Goal: Entertainment & Leisure: Consume media (video, audio)

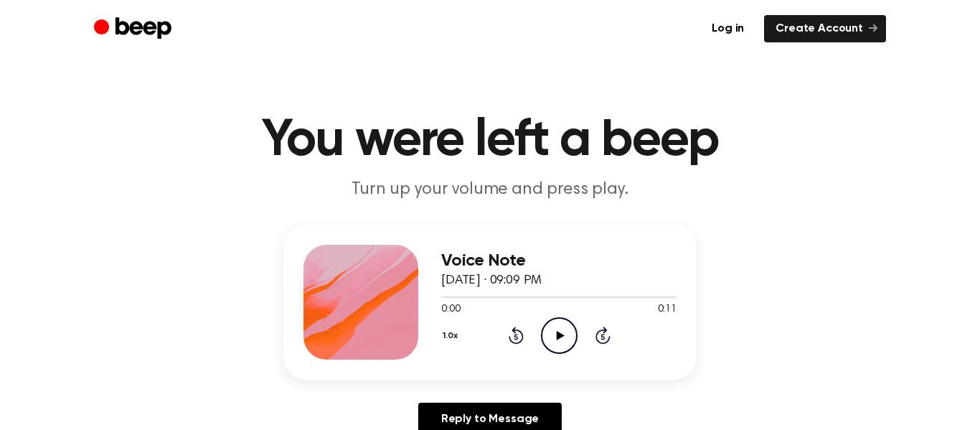
click at [550, 345] on icon "Play Audio" at bounding box center [559, 335] width 37 height 37
click at [559, 327] on icon "Play Audio" at bounding box center [559, 335] width 37 height 37
click at [551, 347] on icon "Play Audio" at bounding box center [559, 335] width 37 height 37
click at [562, 331] on icon "Play Audio" at bounding box center [559, 335] width 37 height 37
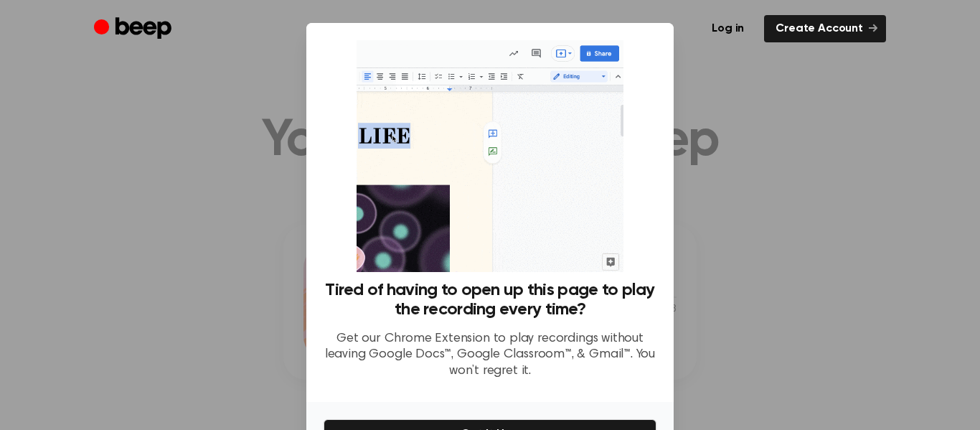
click at [718, 121] on div at bounding box center [490, 215] width 980 height 430
click at [871, 31] on icon at bounding box center [873, 28] width 9 height 9
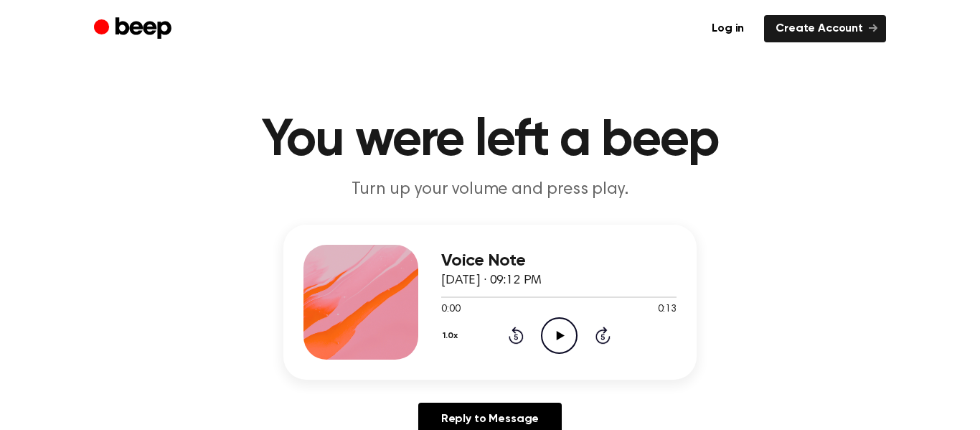
click at [567, 335] on icon "Play Audio" at bounding box center [559, 335] width 37 height 37
click at [553, 332] on icon "Play Audio" at bounding box center [559, 335] width 37 height 37
click at [568, 338] on icon "Play Audio" at bounding box center [559, 335] width 37 height 37
click at [543, 337] on icon "Play Audio" at bounding box center [559, 335] width 37 height 37
click at [555, 344] on icon "Play Audio" at bounding box center [559, 335] width 37 height 37
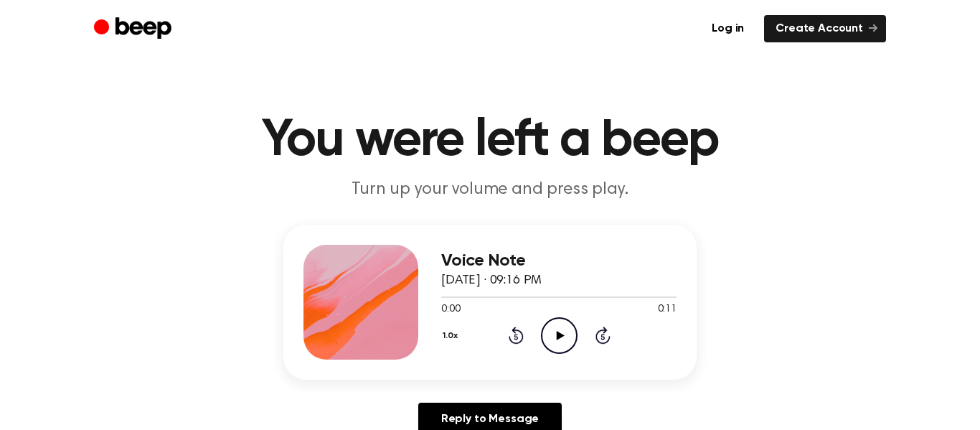
click at [565, 329] on icon "Play Audio" at bounding box center [559, 335] width 37 height 37
click at [569, 338] on icon "Play Audio" at bounding box center [559, 335] width 37 height 37
click at [549, 324] on icon "Play Audio" at bounding box center [559, 335] width 37 height 37
click at [562, 345] on icon "Play Audio" at bounding box center [559, 335] width 37 height 37
click at [578, 330] on div "1.0x Rewind 5 seconds Play Audio Skip 5 seconds" at bounding box center [558, 335] width 235 height 37
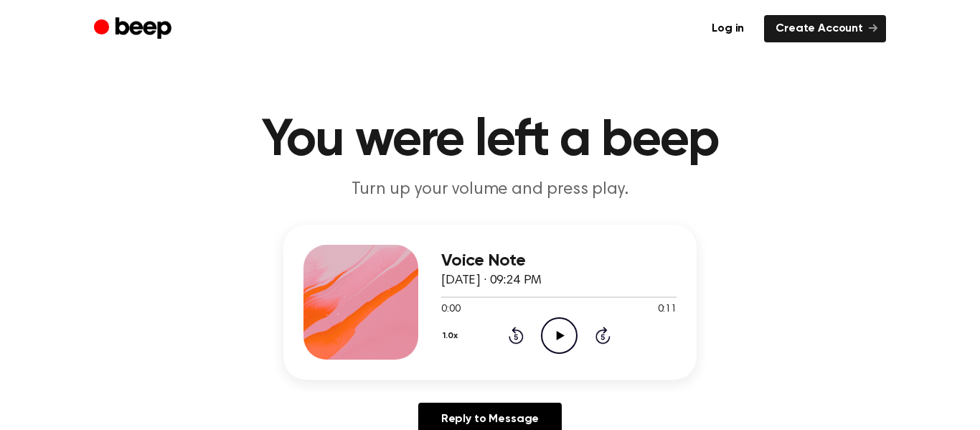
click at [559, 332] on icon at bounding box center [560, 335] width 8 height 9
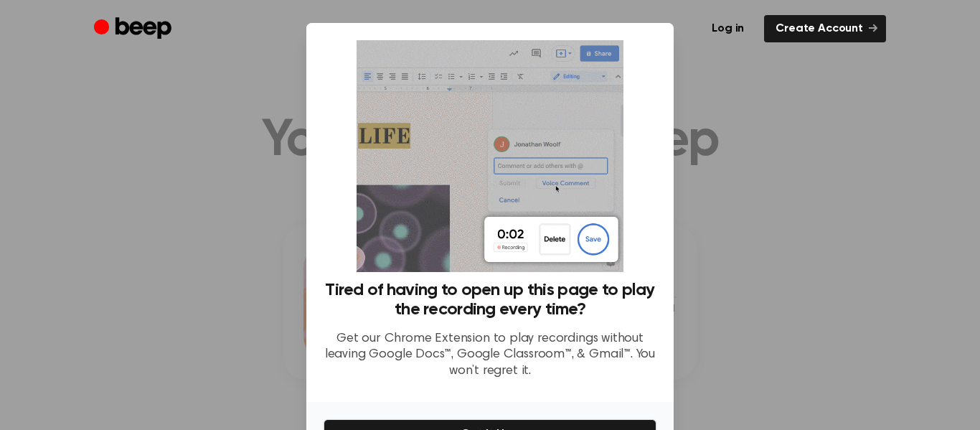
click at [693, 156] on div at bounding box center [490, 215] width 980 height 430
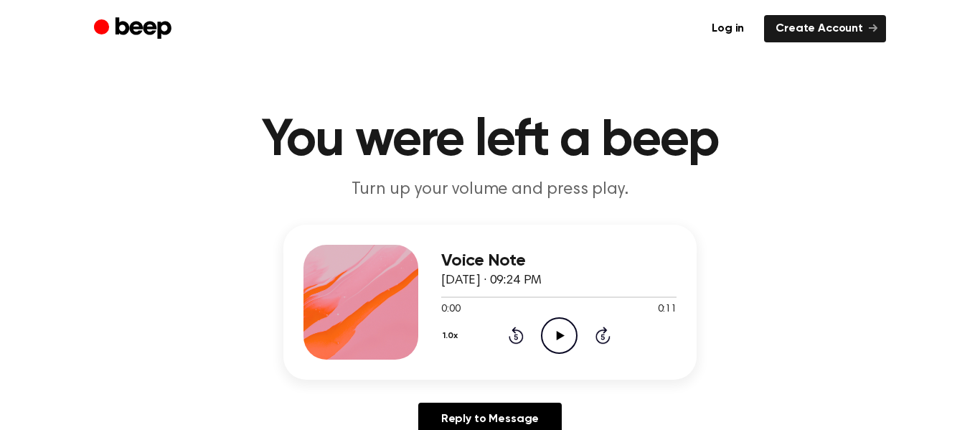
click at [535, 330] on div "1.0x Rewind 5 seconds Play Audio Skip 5 seconds" at bounding box center [558, 335] width 235 height 37
click at [565, 329] on icon "Play Audio" at bounding box center [559, 335] width 37 height 37
click at [557, 350] on icon "Play Audio" at bounding box center [559, 335] width 37 height 37
click at [567, 330] on icon "Play Audio" at bounding box center [559, 335] width 37 height 37
